Goal: Use online tool/utility: Utilize a website feature to perform a specific function

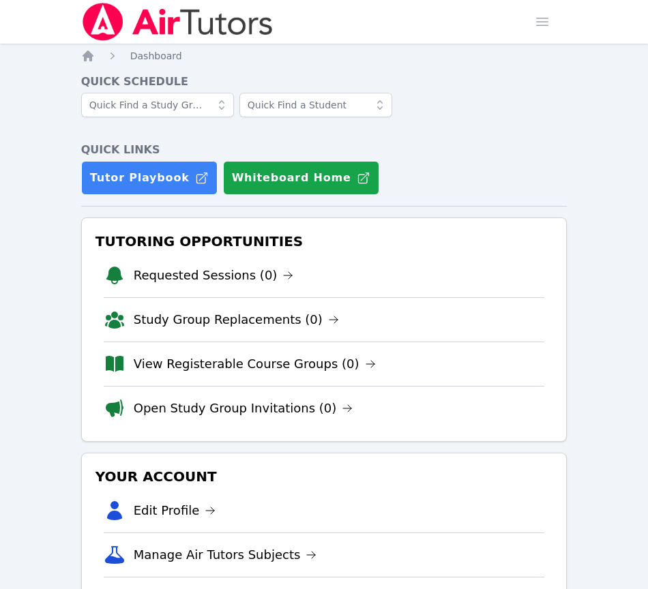
click at [551, 139] on div "Quick Schedule Quick Links Tutor Playbook Whiteboard Home" at bounding box center [324, 134] width 486 height 121
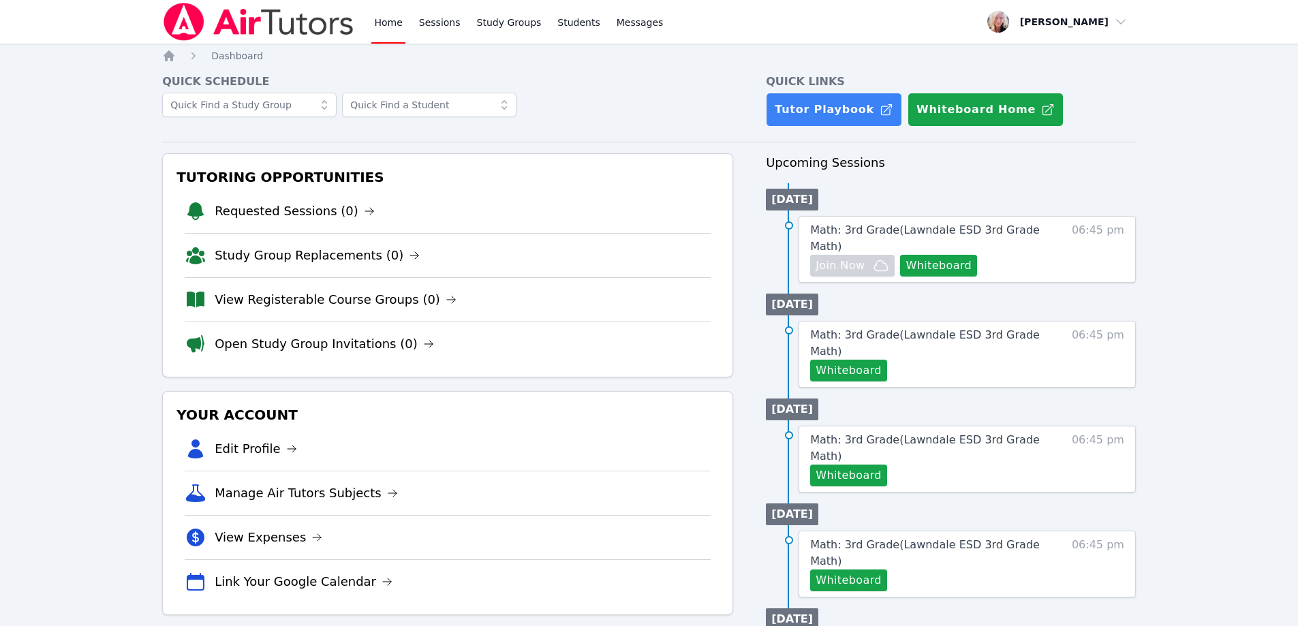
click at [943, 255] on button "Whiteboard" at bounding box center [938, 266] width 77 height 22
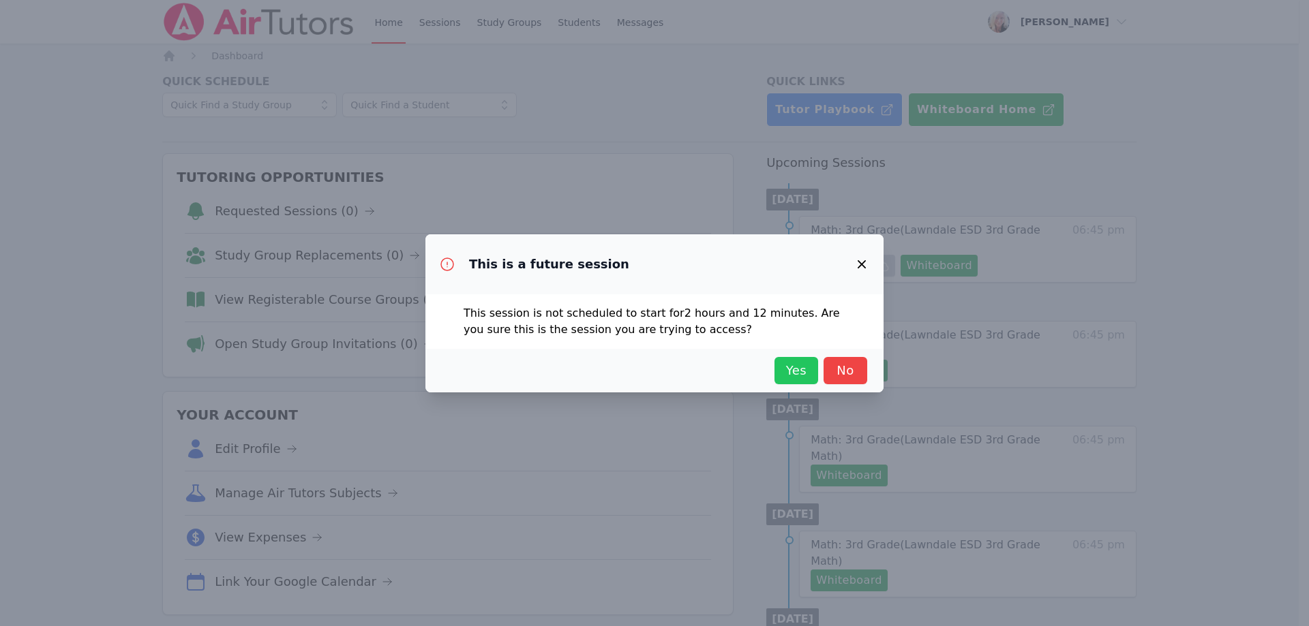
click at [801, 374] on span "Yes" at bounding box center [796, 370] width 30 height 19
